Goal: Information Seeking & Learning: Learn about a topic

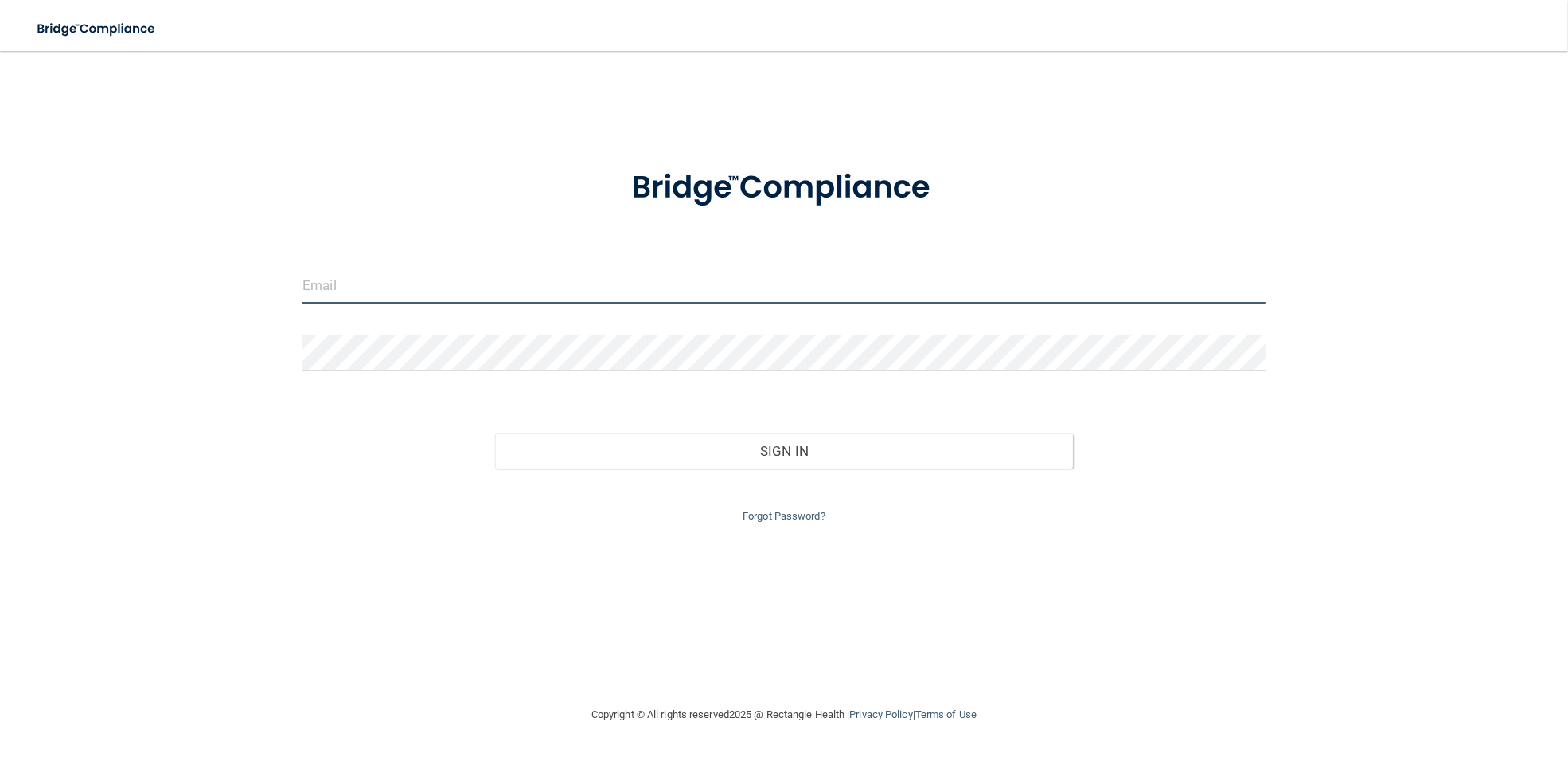
click at [393, 288] on input "email" at bounding box center [784, 285] width 964 height 36
type input "[EMAIL_ADDRESS][DOMAIN_NAME]"
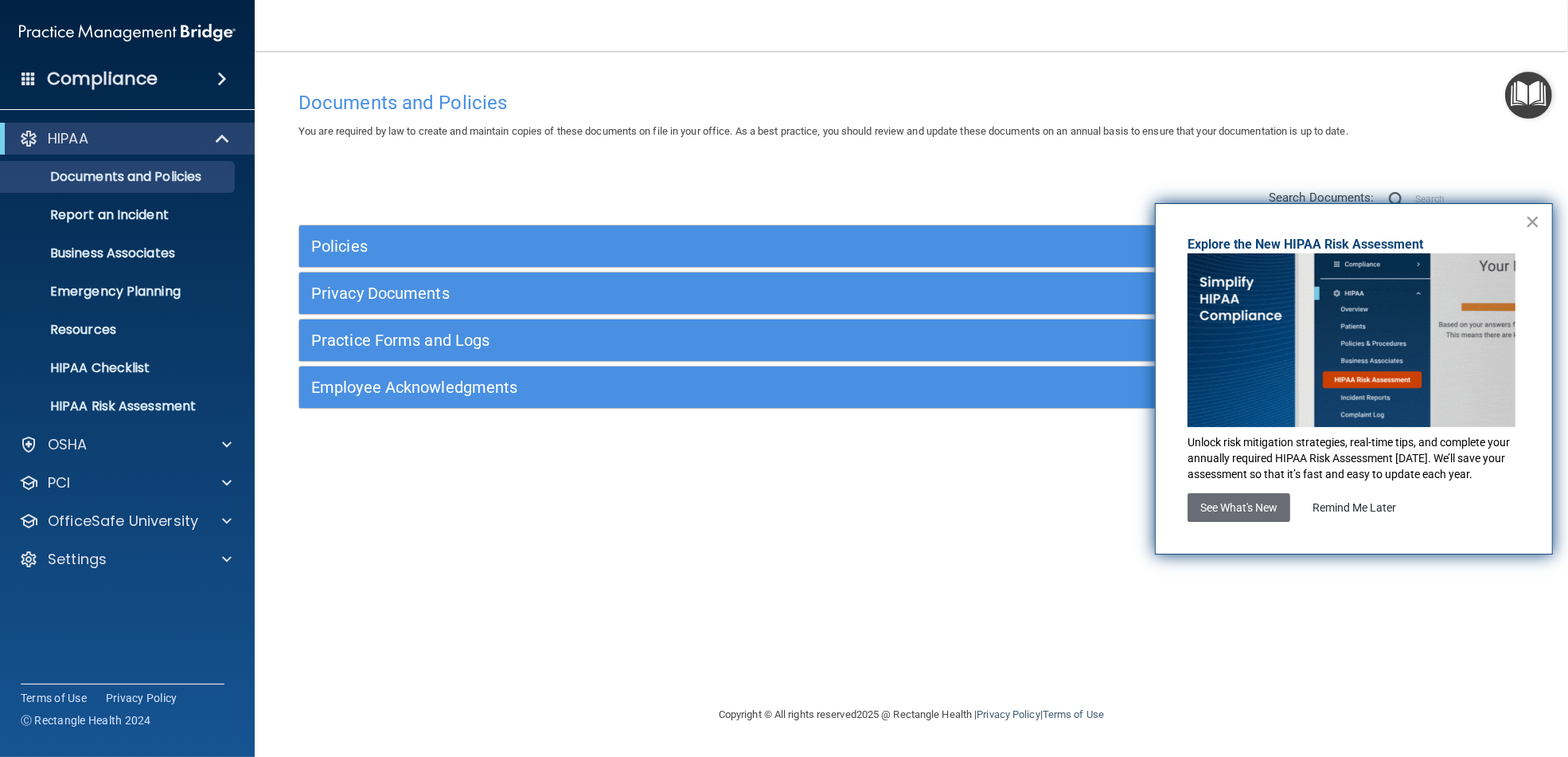
click at [1534, 223] on button "×" at bounding box center [1533, 222] width 15 height 25
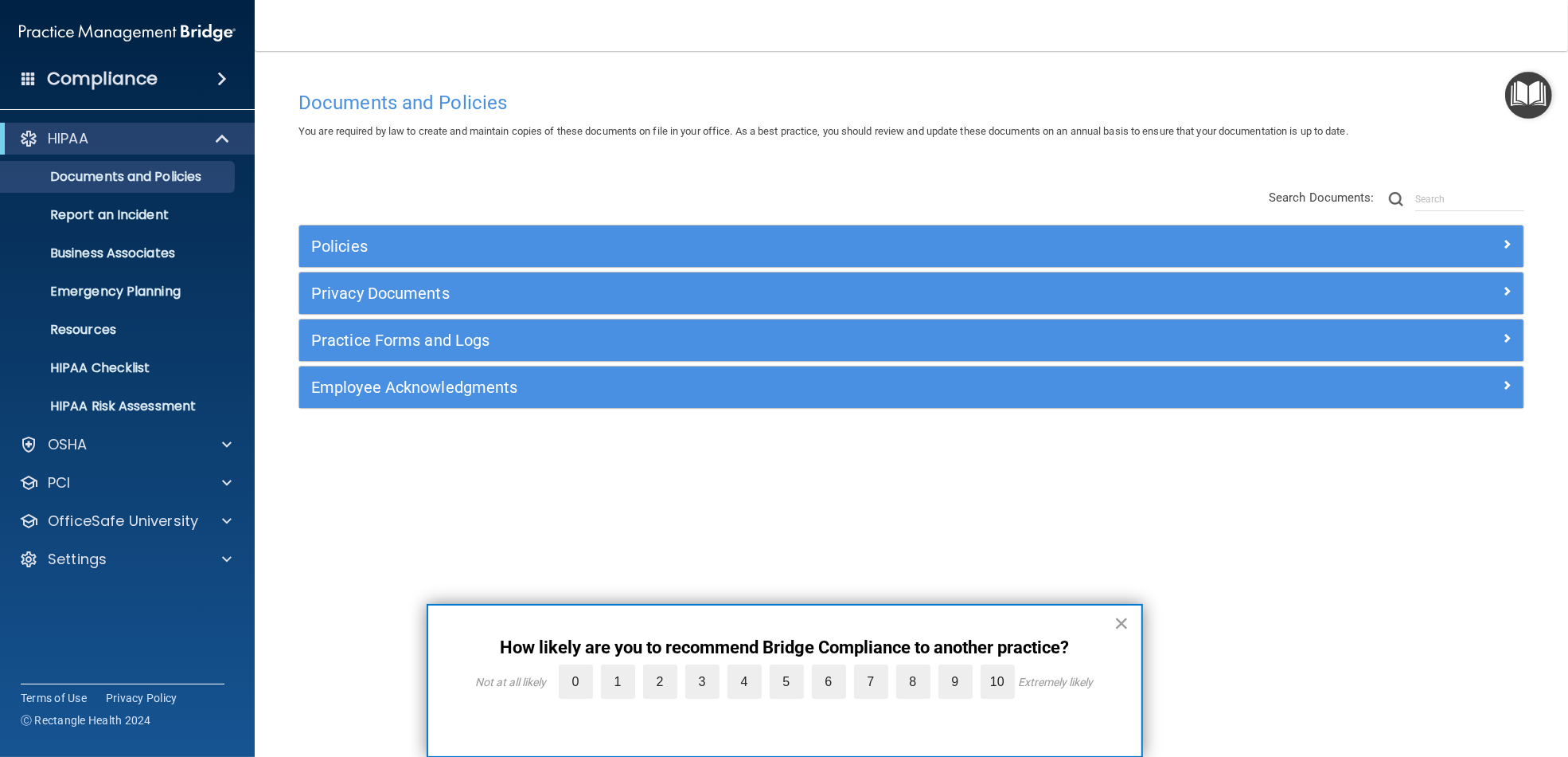
click at [1119, 622] on button "×" at bounding box center [1122, 623] width 15 height 25
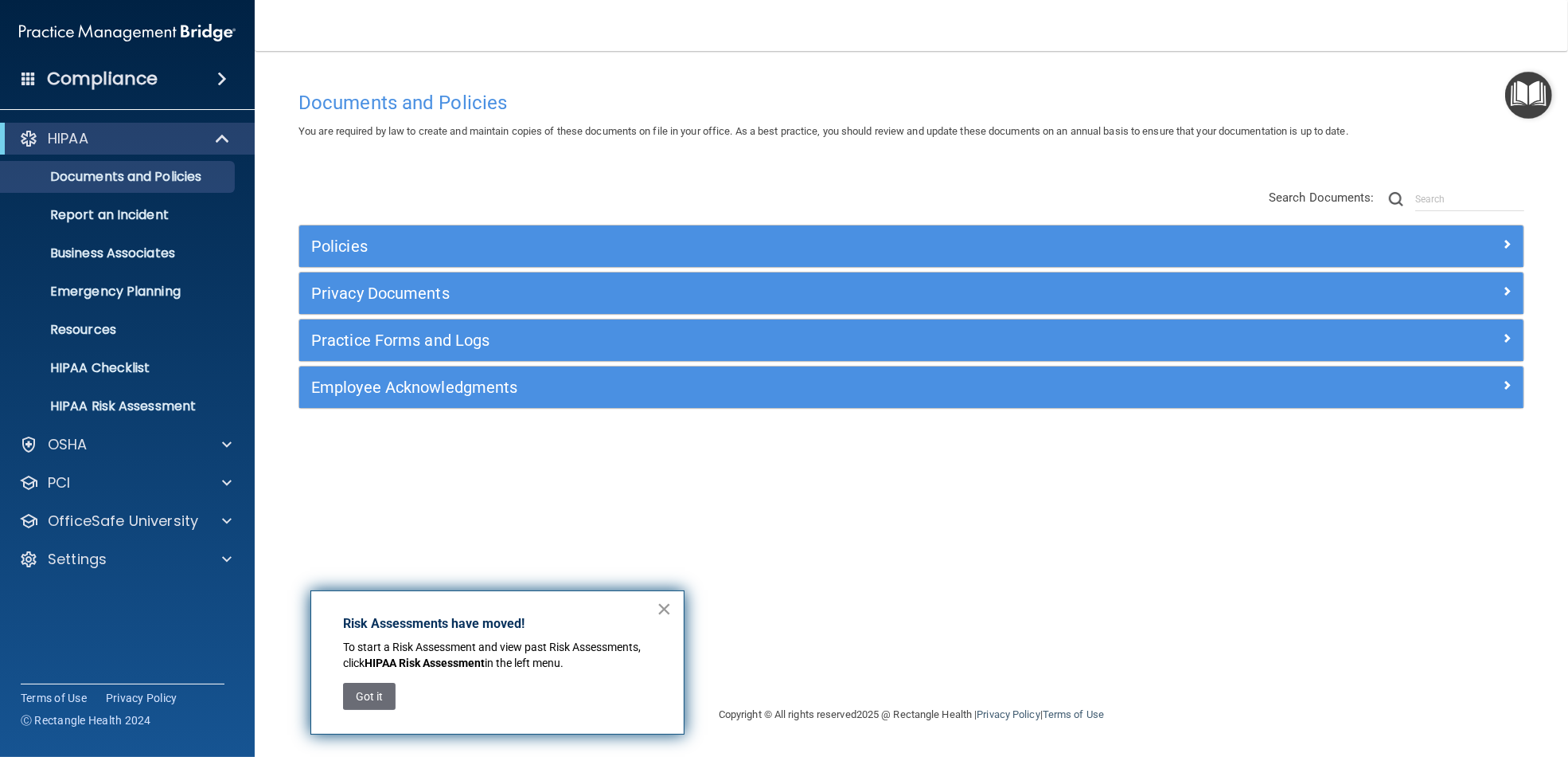
click at [662, 610] on button "×" at bounding box center [664, 609] width 15 height 25
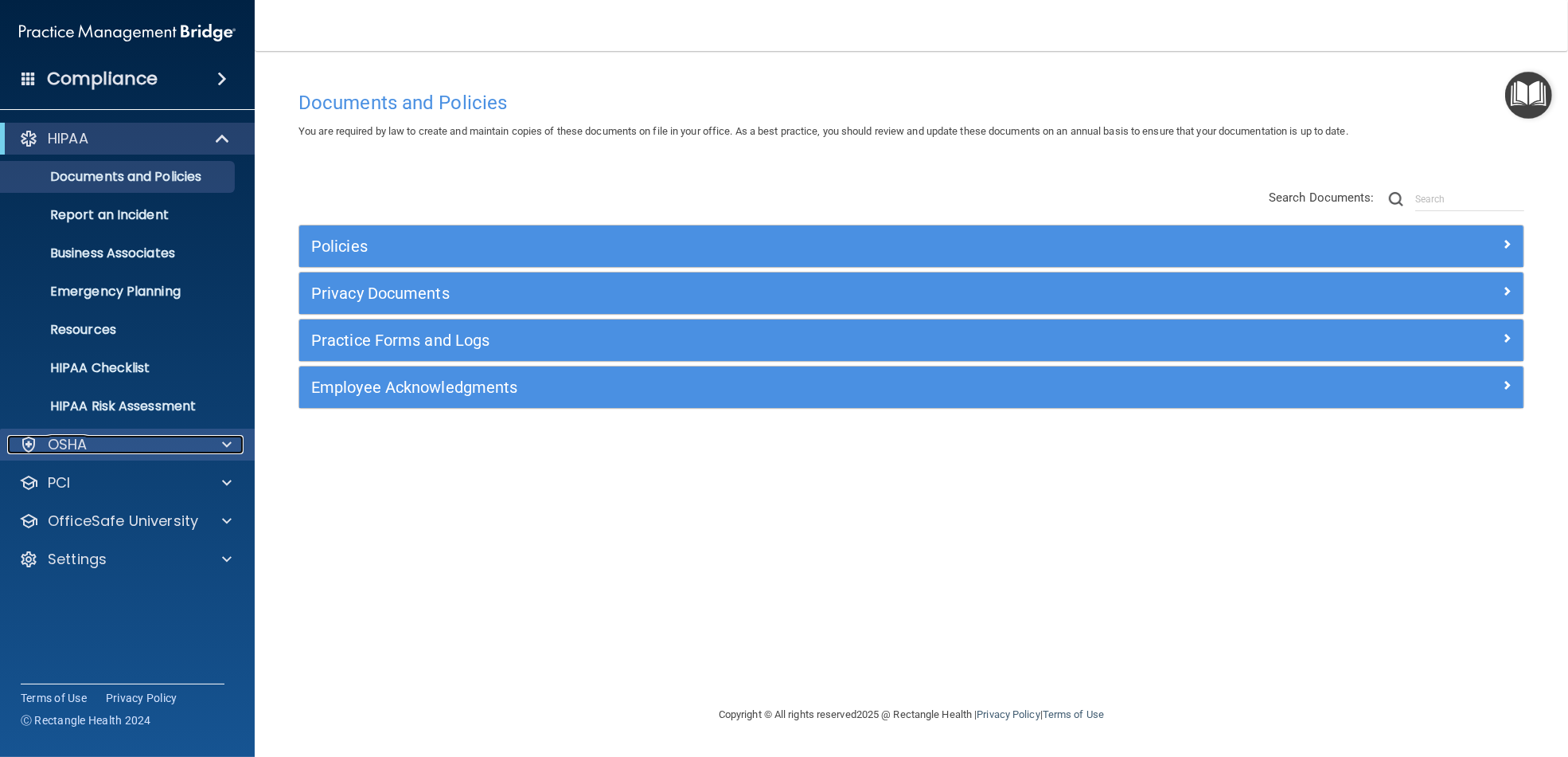
click at [113, 442] on div "OSHA" at bounding box center [105, 445] width 197 height 19
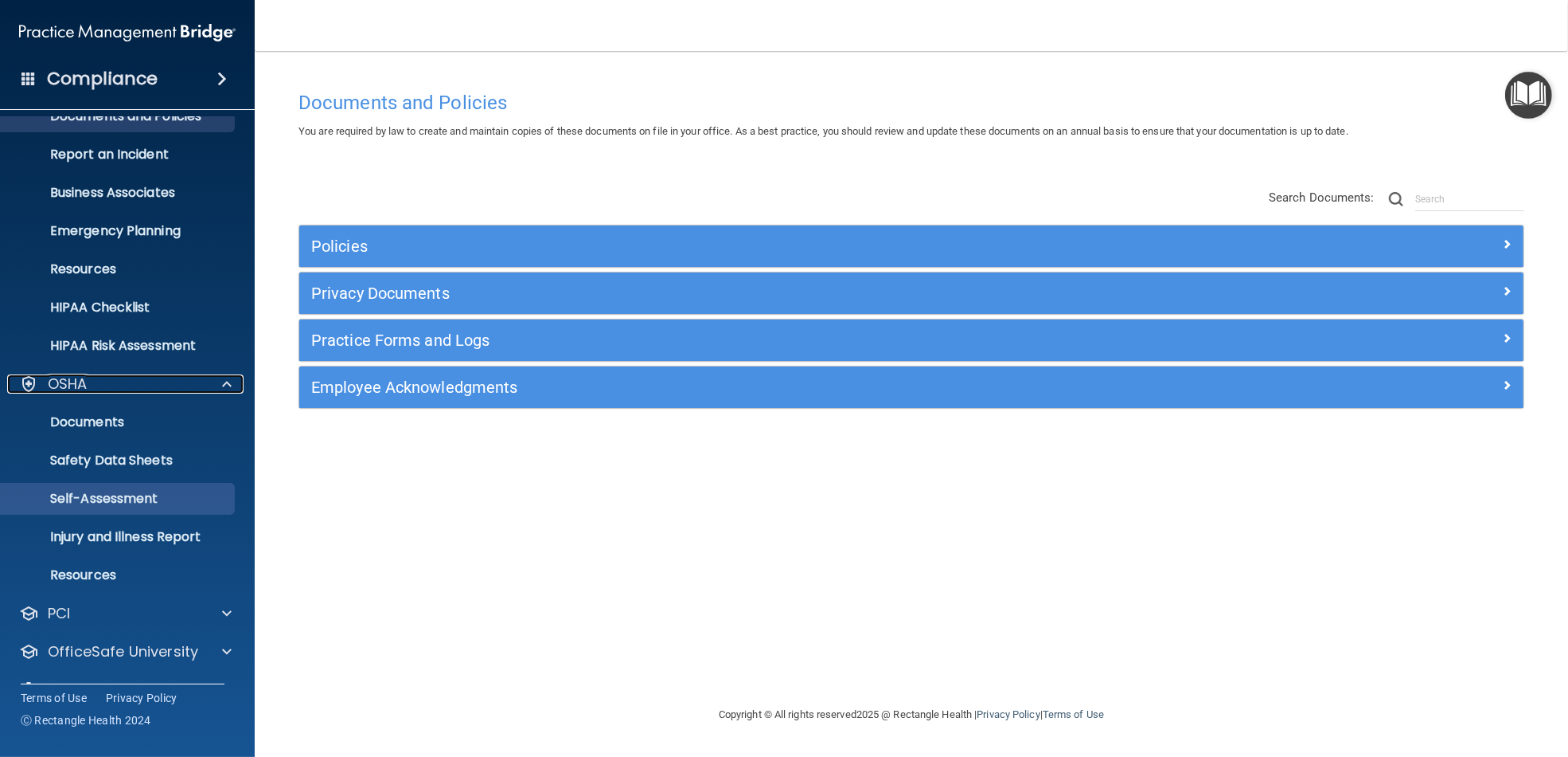
scroll to position [94, 0]
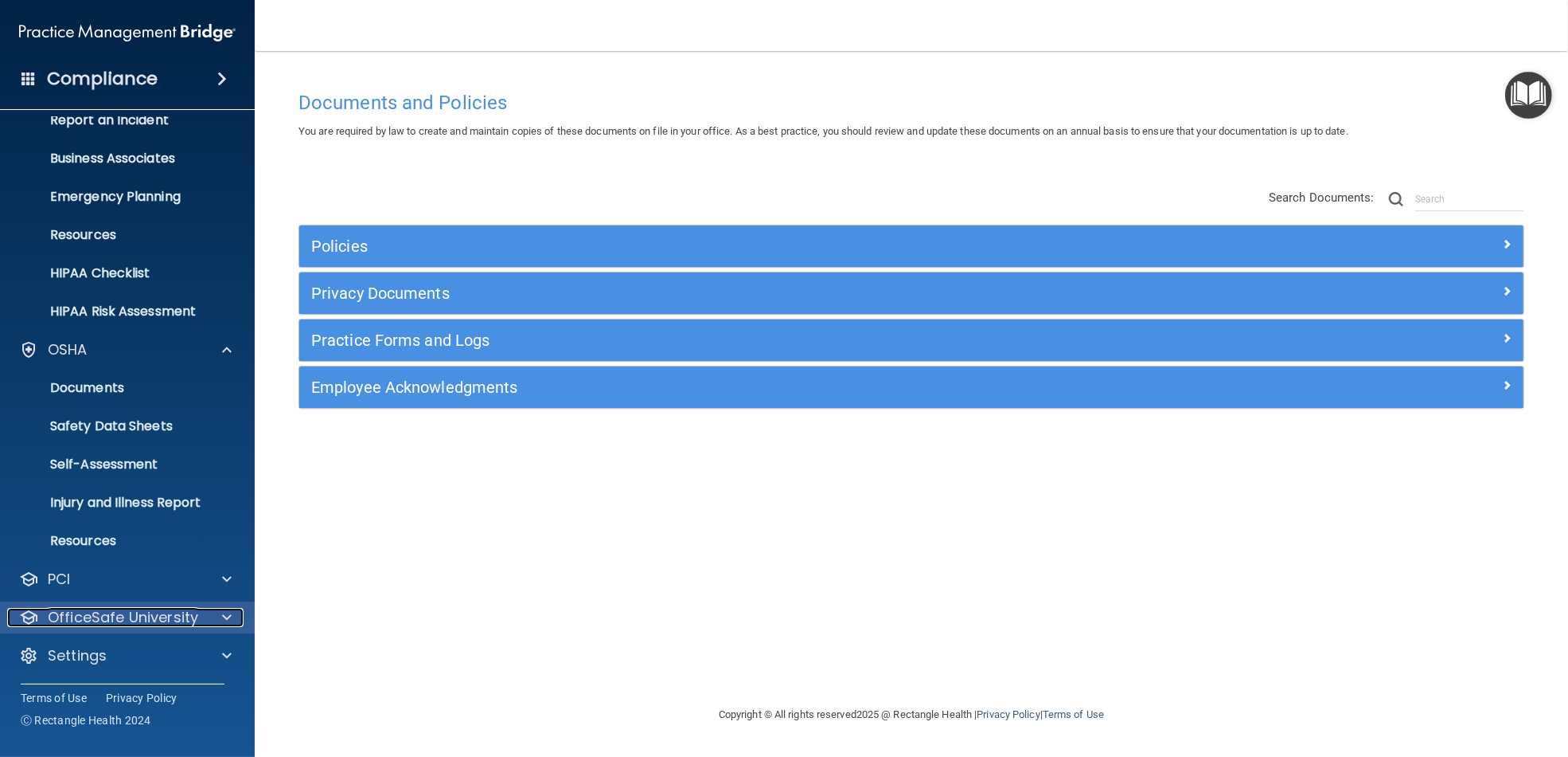
click at [163, 620] on p "OfficeSafe University" at bounding box center [123, 617] width 150 height 19
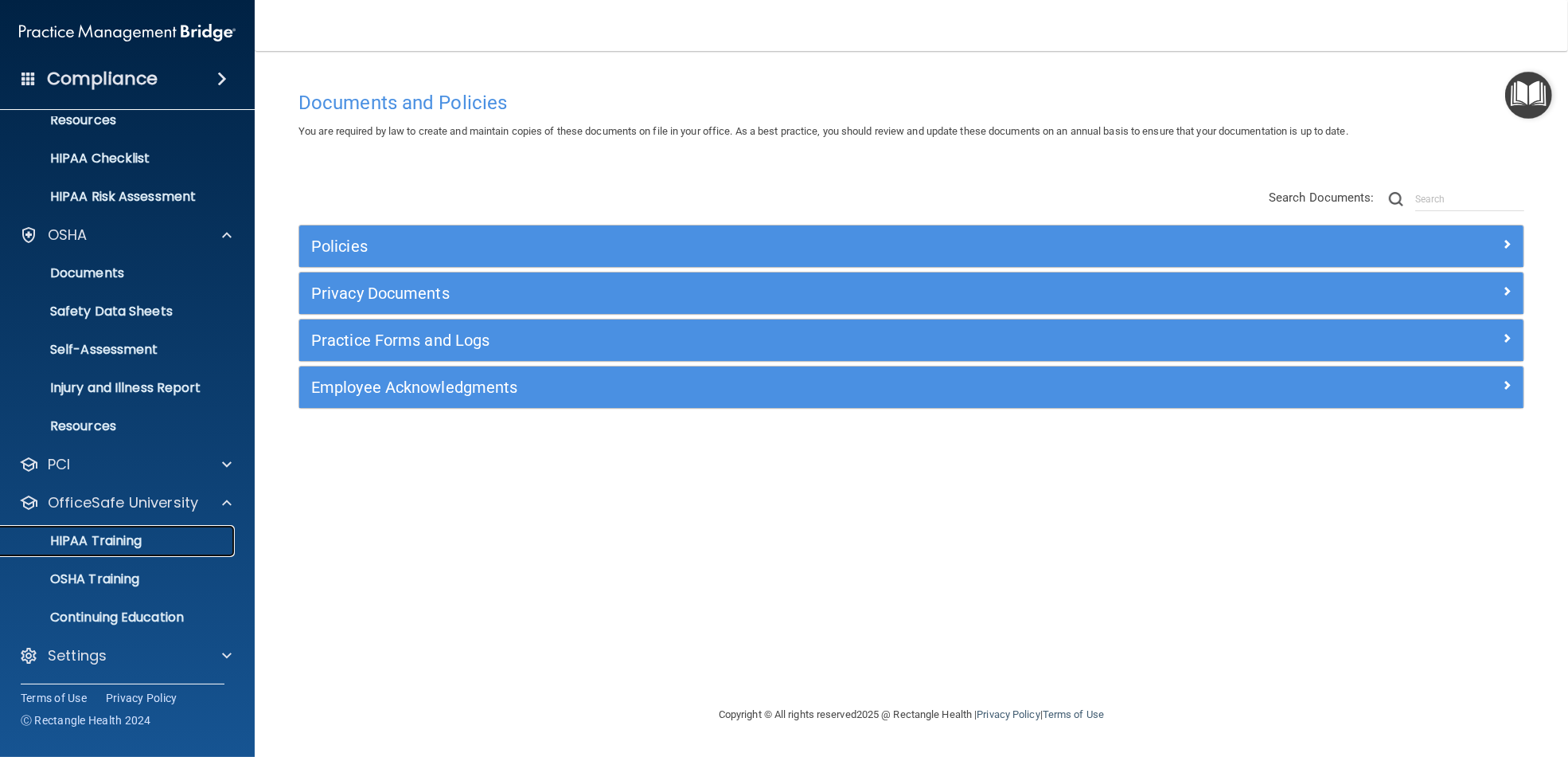
click at [116, 547] on p "HIPAA Training" at bounding box center [76, 540] width 131 height 16
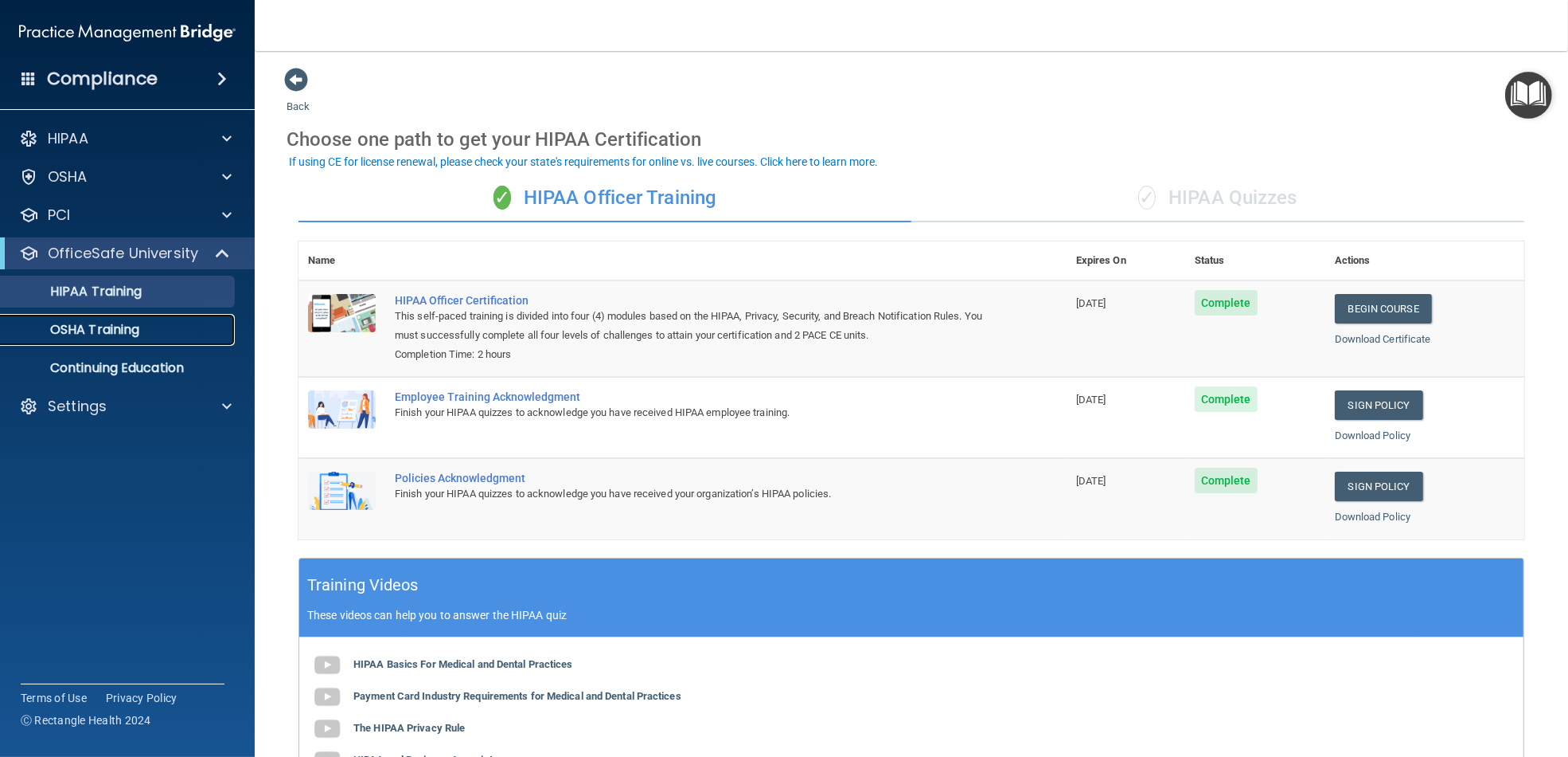
click at [99, 328] on p "OSHA Training" at bounding box center [75, 329] width 129 height 16
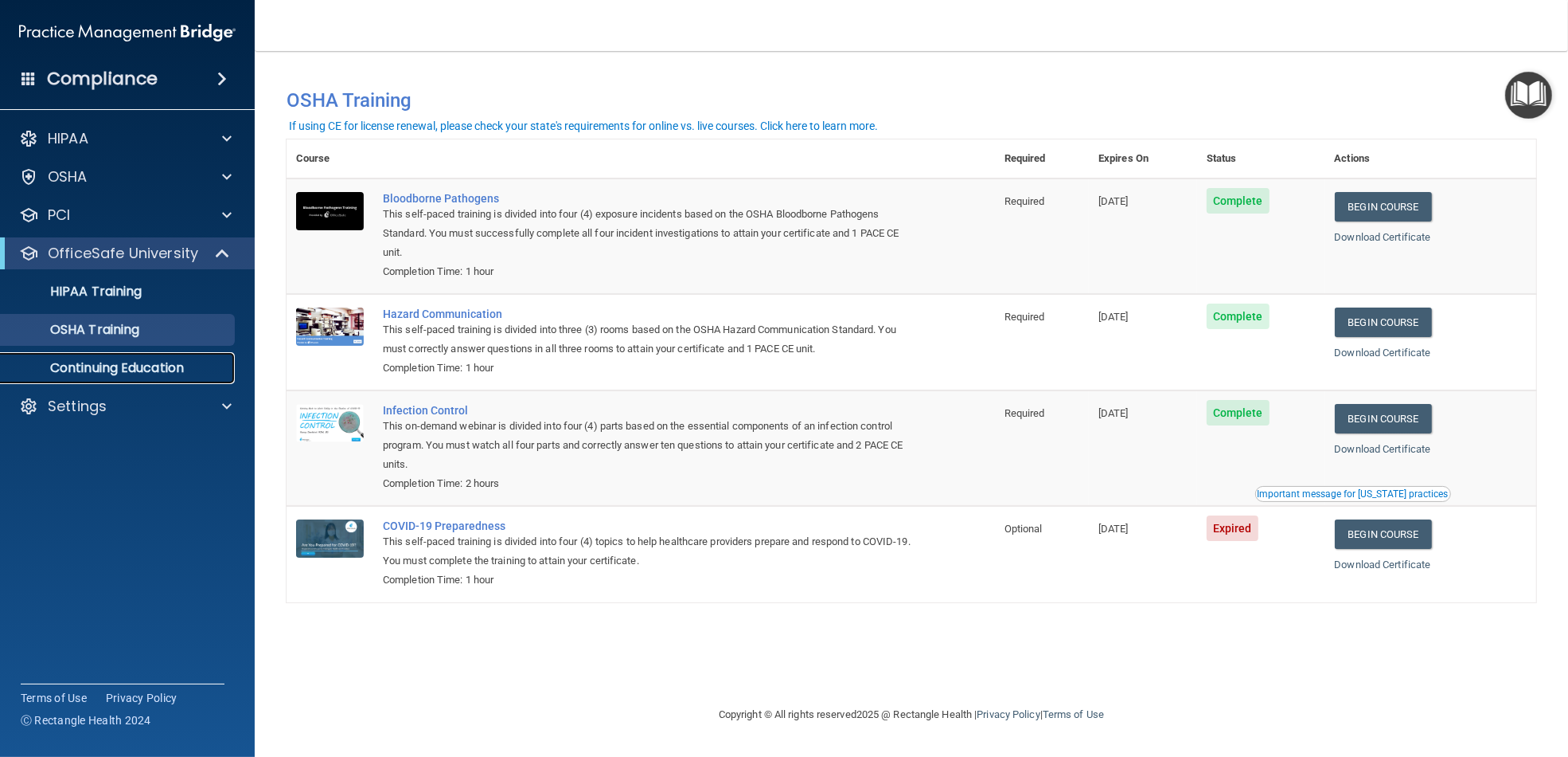
click at [122, 369] on p "Continuing Education" at bounding box center [119, 368] width 218 height 16
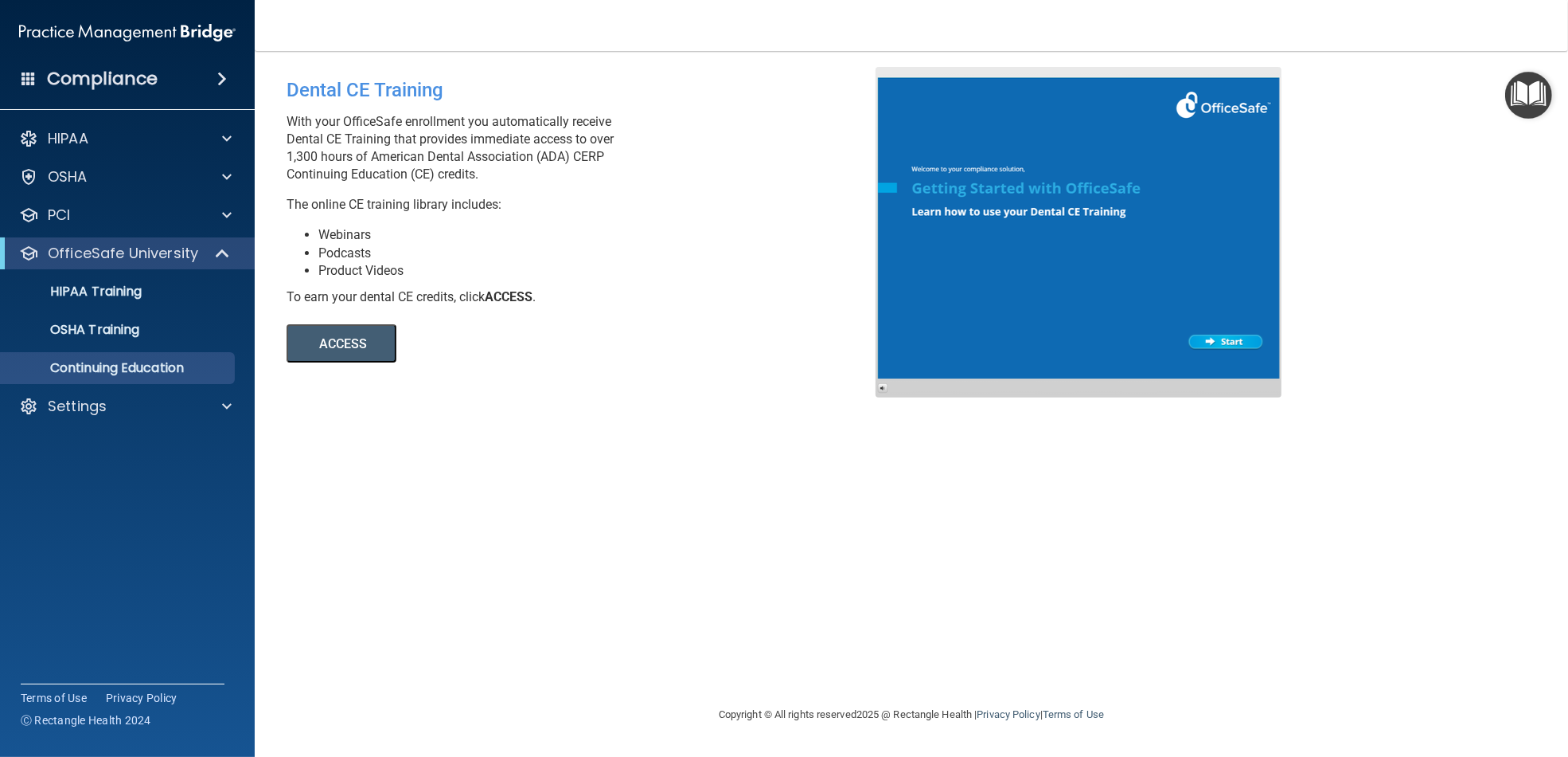
click at [371, 340] on button "ACCESS" at bounding box center [342, 344] width 110 height 39
